Goal: Transaction & Acquisition: Purchase product/service

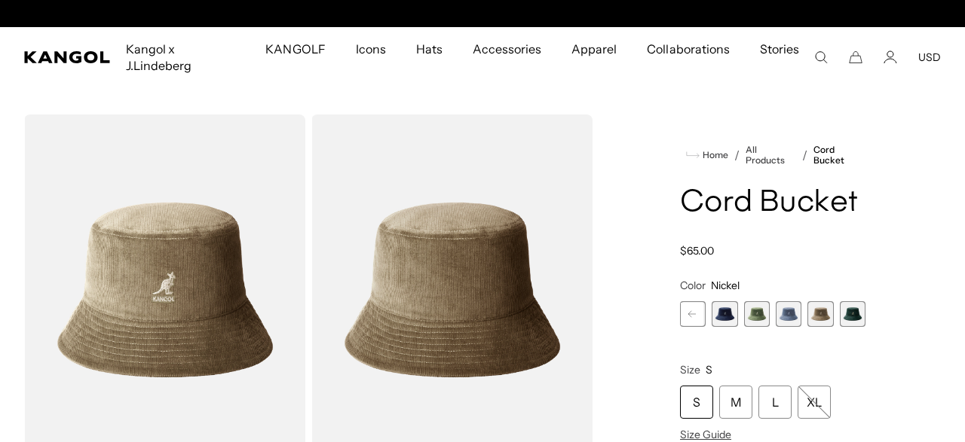
scroll to position [0, 311]
click at [696, 303] on rect at bounding box center [692, 314] width 23 height 23
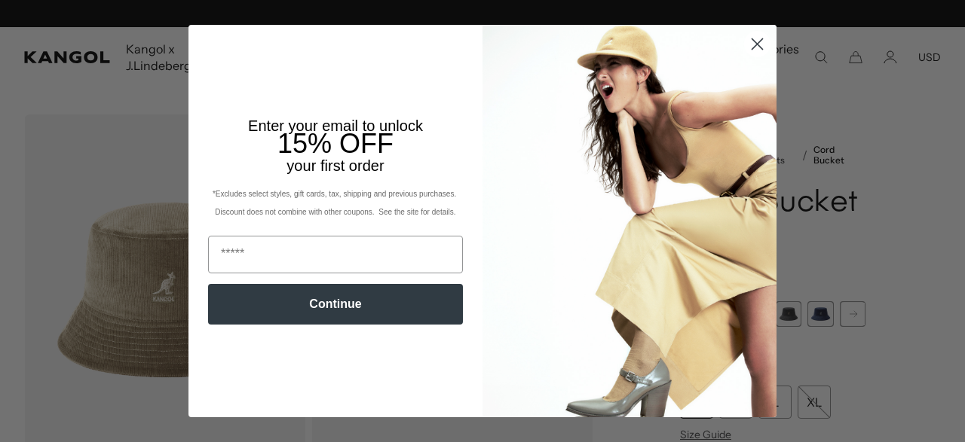
scroll to position [0, 0]
click at [764, 110] on img "POPUP Form" at bounding box center [629, 221] width 294 height 392
click at [766, 42] on circle "Close dialog" at bounding box center [757, 44] width 25 height 25
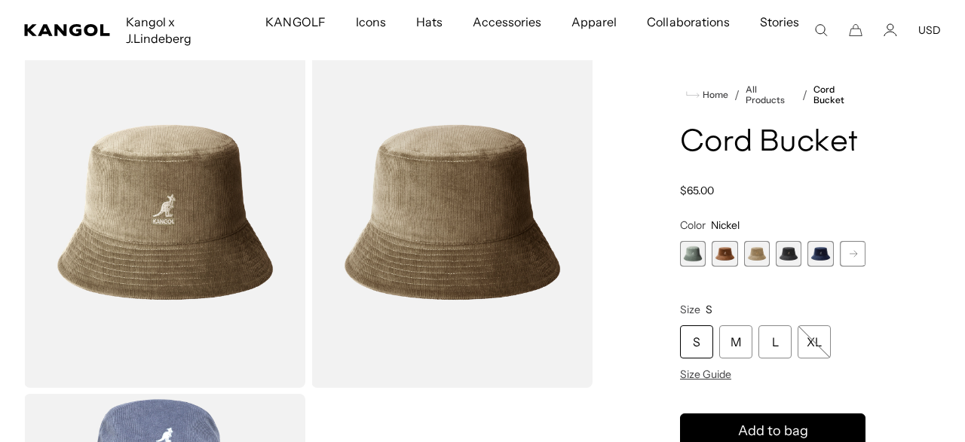
scroll to position [0, 311]
click at [702, 377] on span "Size Guide" at bounding box center [705, 375] width 51 height 14
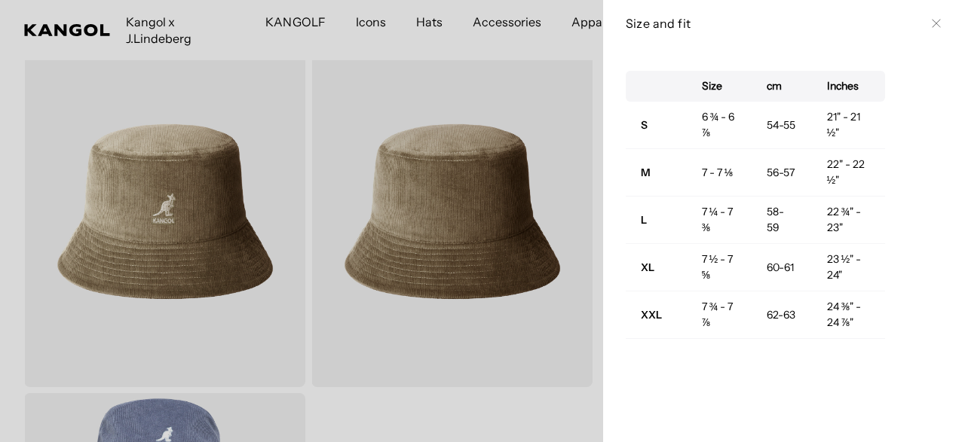
click at [933, 21] on icon at bounding box center [936, 23] width 9 height 9
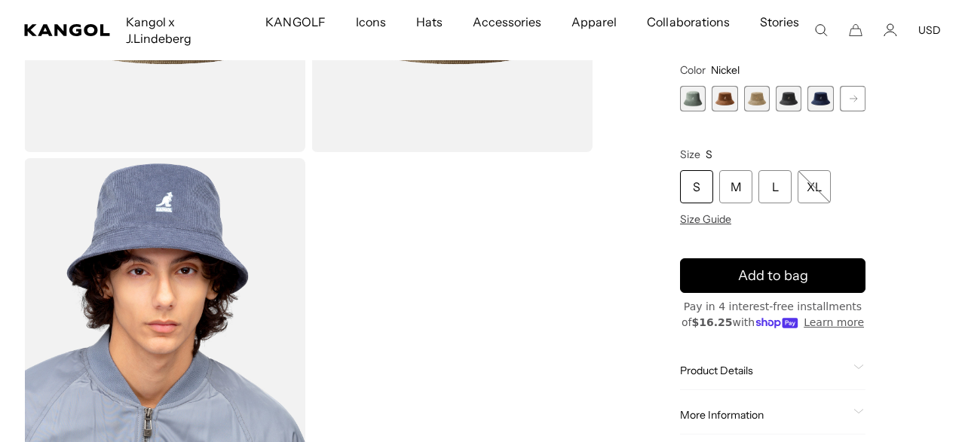
click at [708, 372] on div "Product Details The Cord Bucket is made using fine wale cord in our classic buc…" at bounding box center [772, 372] width 185 height 38
click at [708, 363] on div "Product Details The Cord Bucket is made using fine wale cord in our classic buc…" at bounding box center [772, 372] width 185 height 38
click at [708, 365] on span "Product Details" at bounding box center [763, 372] width 167 height 14
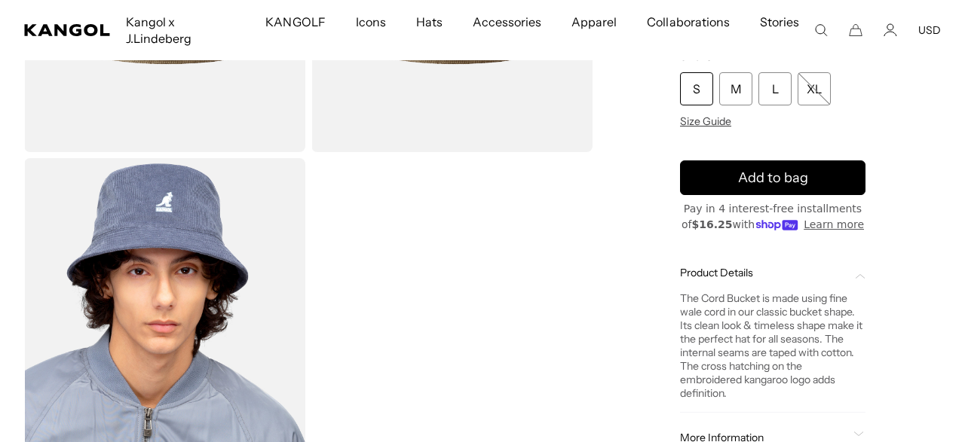
click at [704, 266] on span "Product Details" at bounding box center [763, 273] width 167 height 14
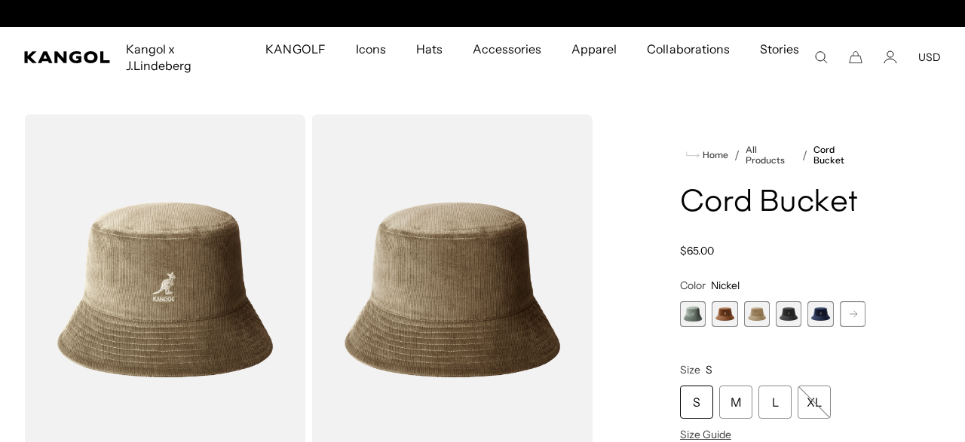
scroll to position [0, 0]
click at [845, 303] on rect at bounding box center [853, 314] width 23 height 23
click at [849, 303] on rect at bounding box center [853, 314] width 23 height 23
click at [851, 303] on rect at bounding box center [853, 314] width 23 height 23
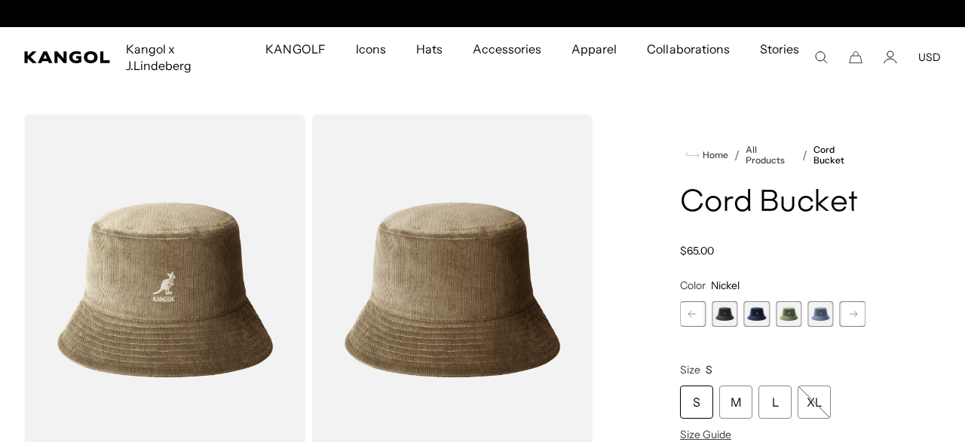
scroll to position [0, 0]
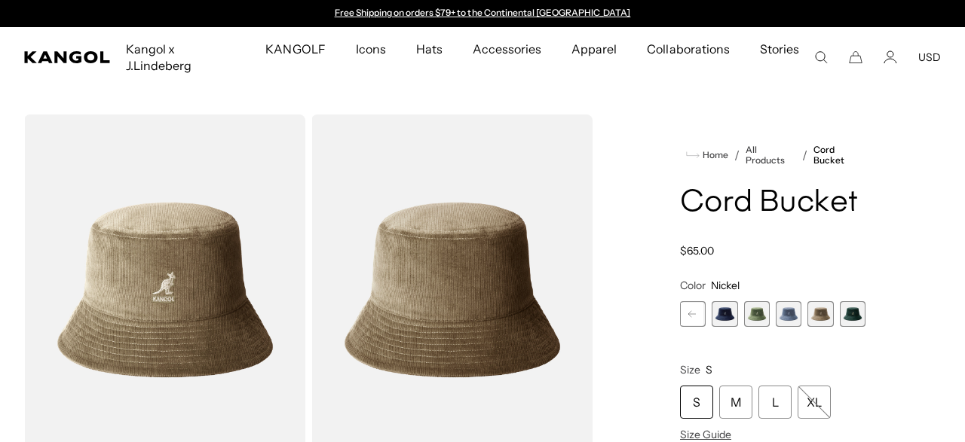
click at [859, 301] on span "9 of 9" at bounding box center [853, 314] width 26 height 26
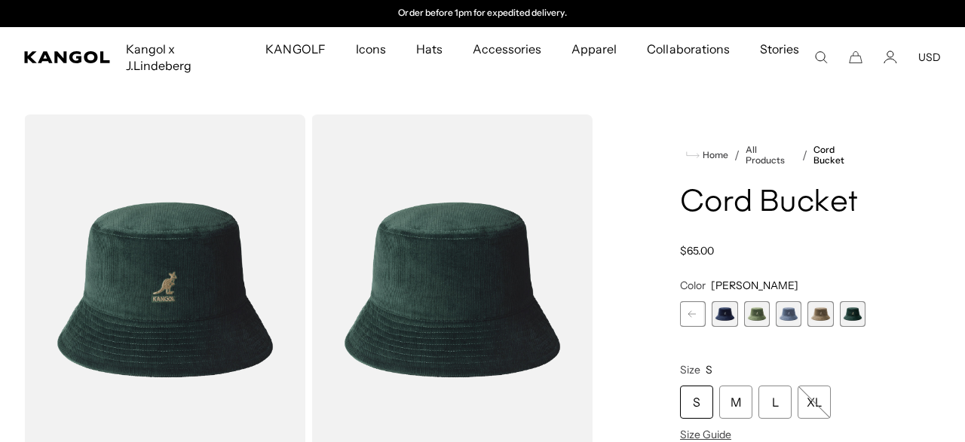
click at [821, 301] on span "8 of 9" at bounding box center [820, 314] width 26 height 26
